Goal: Task Accomplishment & Management: Manage account settings

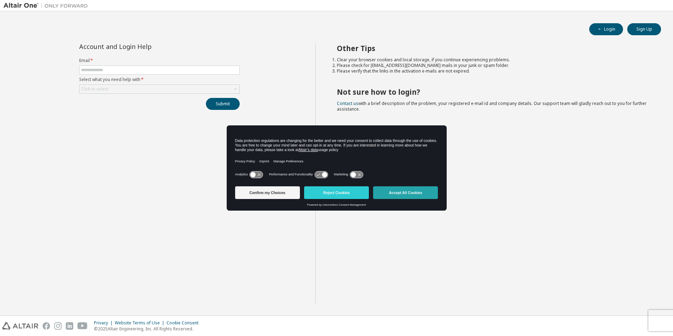
click at [400, 191] on button "Accept All Cookies" at bounding box center [405, 192] width 65 height 13
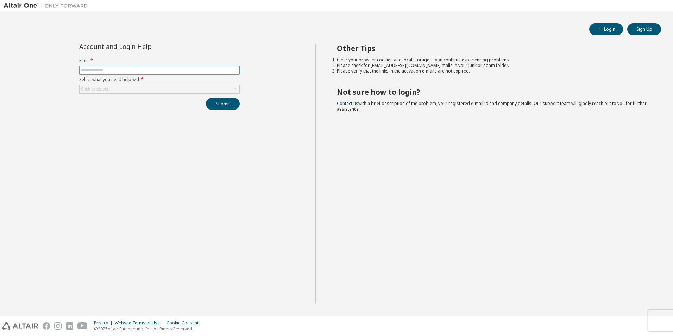
click at [114, 68] on input "text" at bounding box center [159, 70] width 157 height 6
type input "**********"
click at [121, 88] on div "Click to select" at bounding box center [160, 89] width 160 height 8
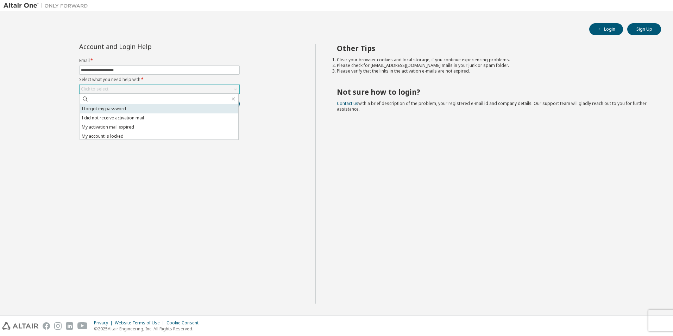
click at [128, 108] on li "I forgot my password" at bounding box center [159, 108] width 158 height 9
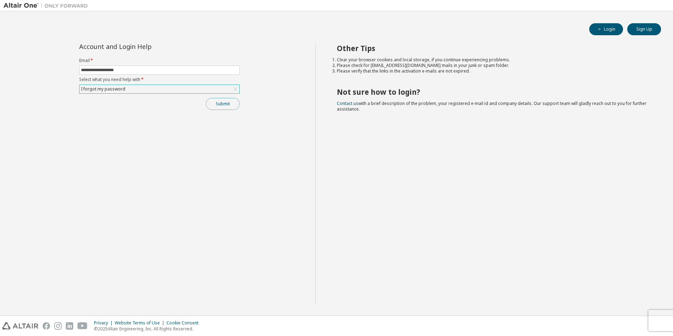
click at [217, 106] on button "Submit" at bounding box center [223, 104] width 34 height 12
click at [217, 102] on button "Submit" at bounding box center [223, 104] width 34 height 12
